Goal: Transaction & Acquisition: Book appointment/travel/reservation

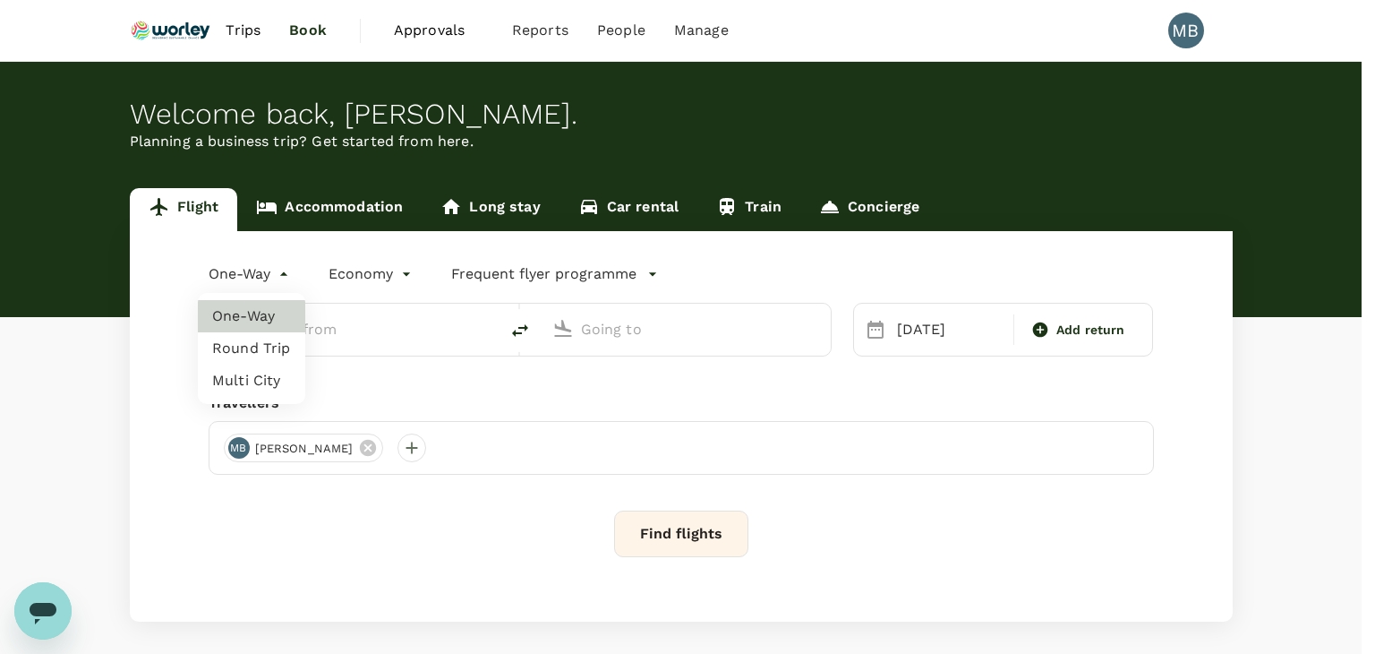
click at [284, 266] on body "Trips Book Approvals 0 Reports People Manage MB Welcome back , [PERSON_NAME] . …" at bounding box center [687, 366] width 1375 height 732
type input "[GEOGRAPHIC_DATA] (TGG)"
type input "Kuala Lumpur Intl ([GEOGRAPHIC_DATA])"
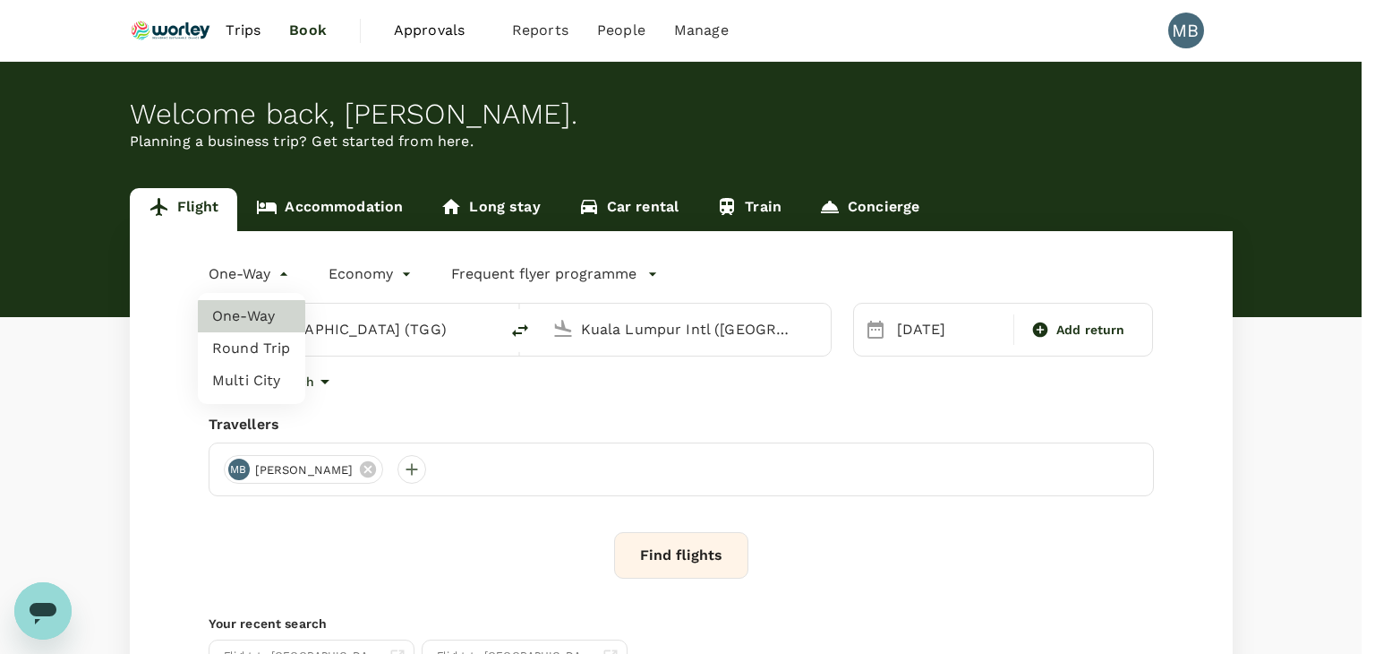
click at [269, 346] on li "Round Trip" at bounding box center [251, 348] width 107 height 32
type input "roundtrip"
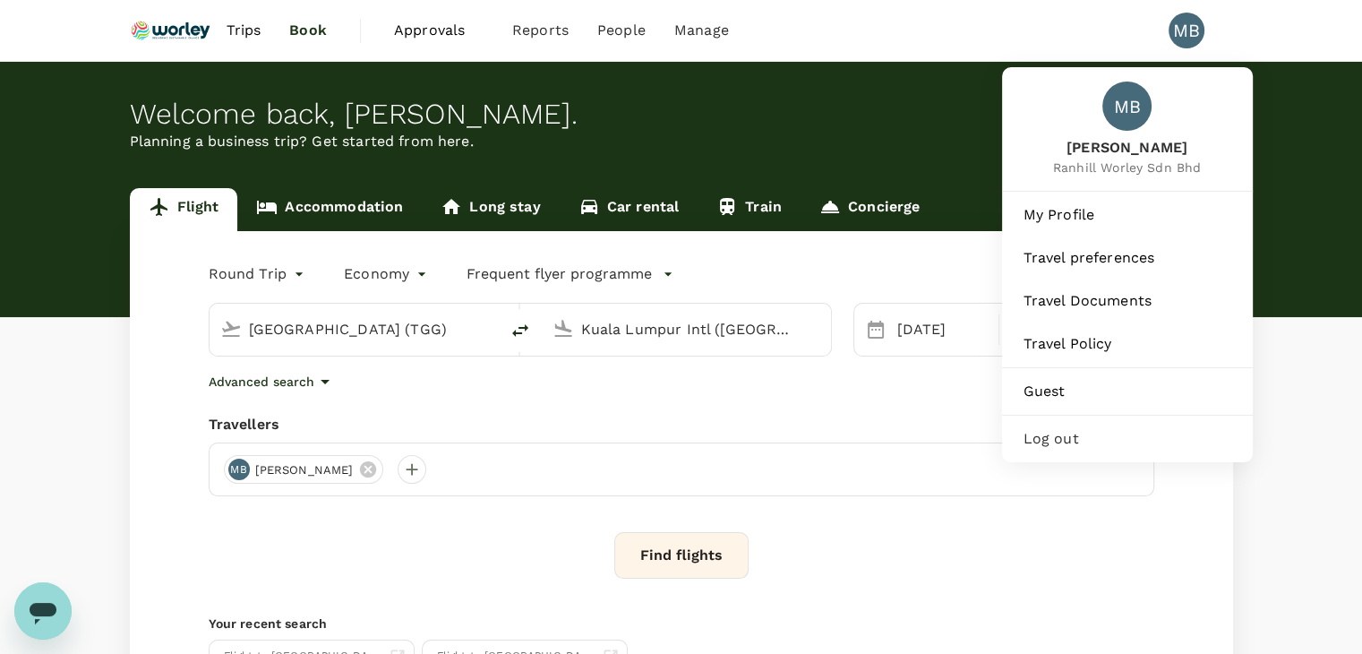
click at [1070, 449] on span "Log out" at bounding box center [1127, 438] width 208 height 21
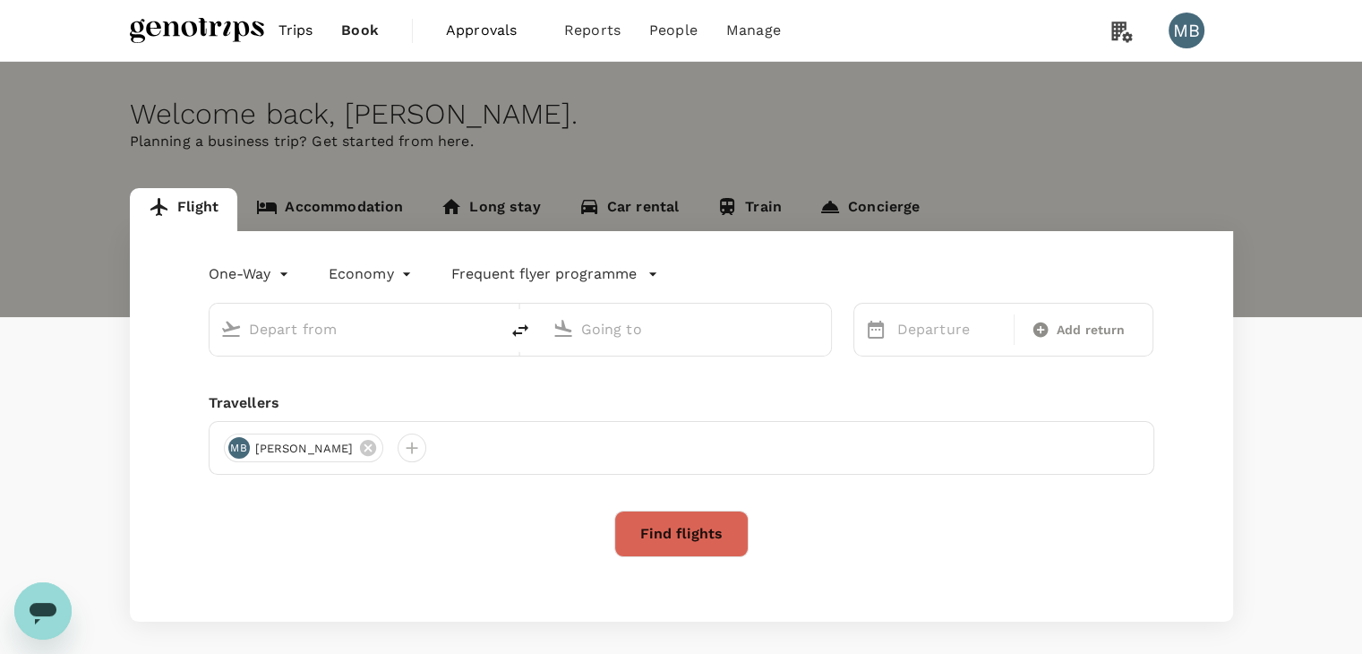
type input "roundtrip"
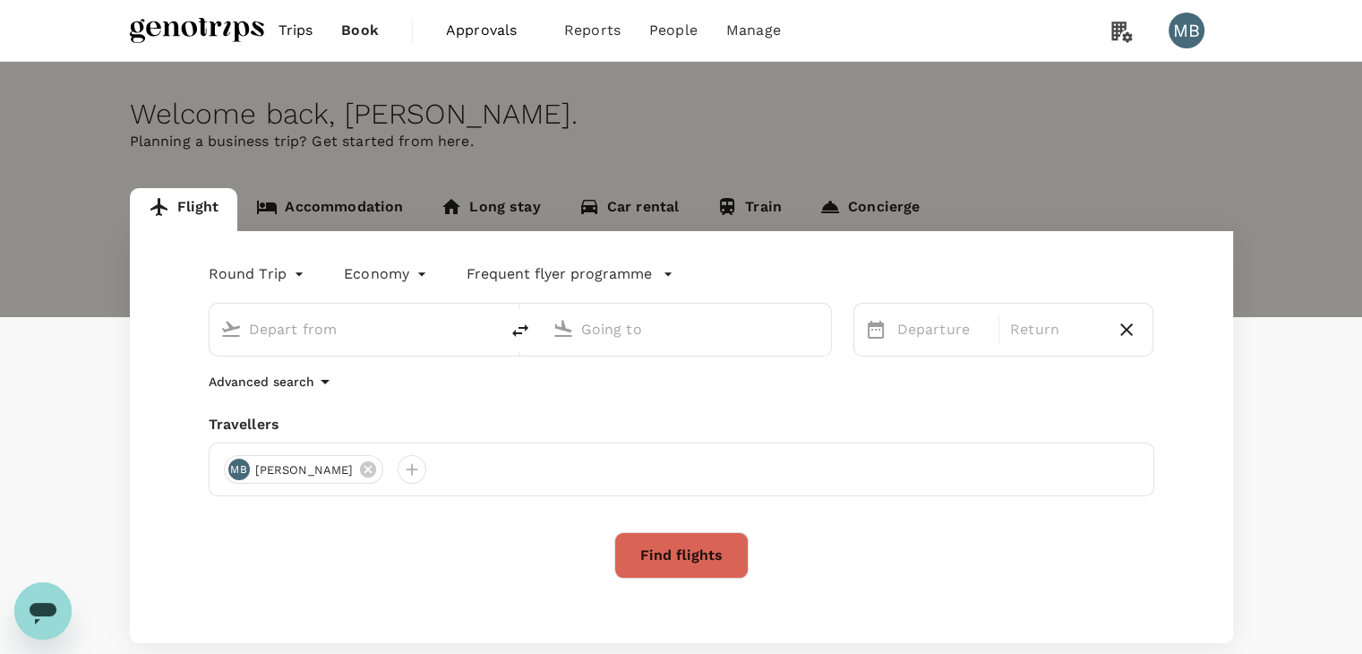
type input "Kuala Lumpur Intl ([GEOGRAPHIC_DATA])"
type input "Penang Intl (PEN)"
